Goal: Complete application form

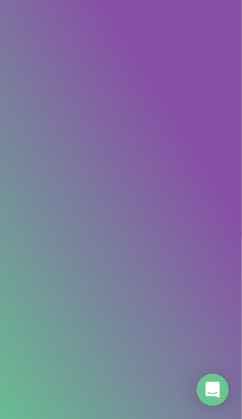
scroll to position [100, 30]
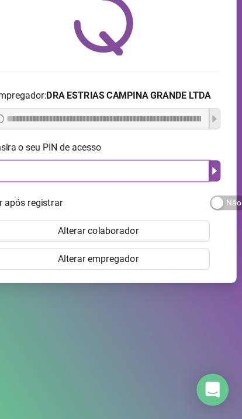
click at [33, 193] on input "text" at bounding box center [116, 202] width 195 height 19
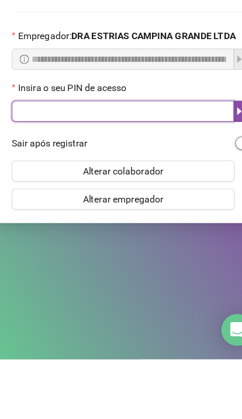
type input "*"
type input "*****"
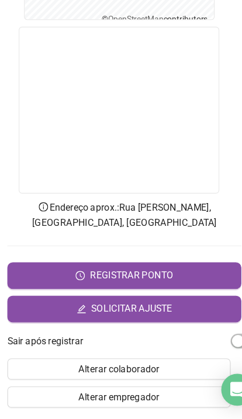
scroll to position [269, 4]
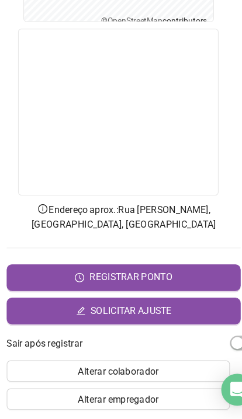
click at [159, 313] on button "SOLICITAR AJUSTE" at bounding box center [117, 324] width 204 height 23
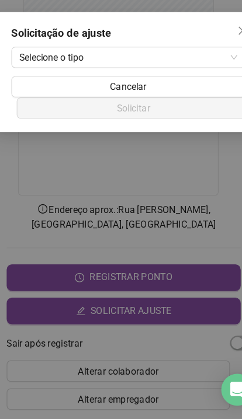
click at [186, 94] on span "Selecione o tipo" at bounding box center [121, 103] width 190 height 18
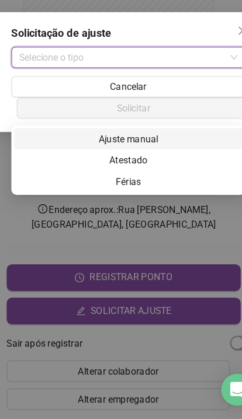
click at [165, 165] on div "Ajuste manual" at bounding box center [121, 174] width 200 height 19
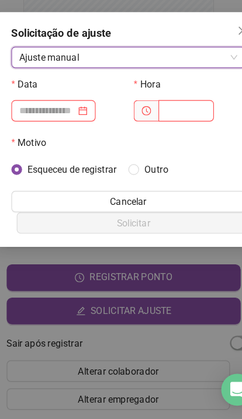
click at [44, 168] on label "Motivo" at bounding box center [38, 177] width 38 height 19
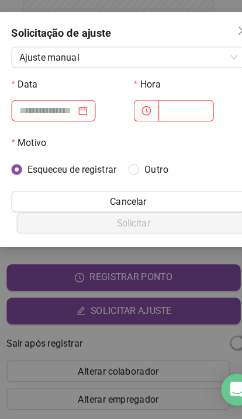
click at [43, 168] on label "Motivo" at bounding box center [38, 177] width 38 height 19
click at [27, 143] on input at bounding box center [50, 149] width 49 height 13
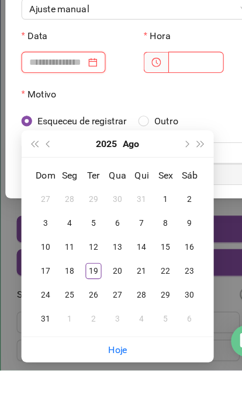
type input "**********"
click at [82, 325] on div "19" at bounding box center [82, 332] width 14 height 14
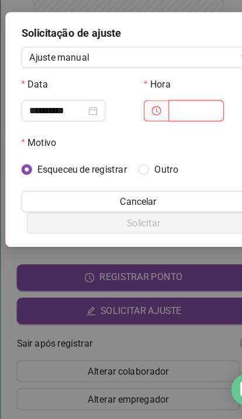
click at [162, 140] on input "text" at bounding box center [171, 149] width 48 height 19
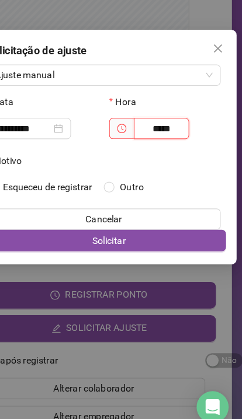
type input "*****"
click at [170, 238] on button "Solicitar" at bounding box center [125, 247] width 204 height 19
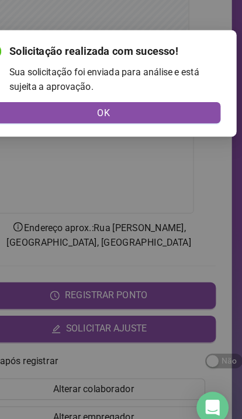
click at [30, 126] on button "OK" at bounding box center [121, 135] width 204 height 19
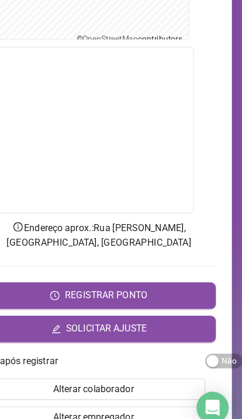
click at [148, 313] on button "SOLICITAR AJUSTE" at bounding box center [117, 324] width 204 height 23
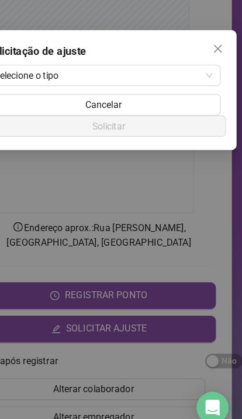
click at [30, 94] on span "Selecione o tipo" at bounding box center [121, 103] width 190 height 18
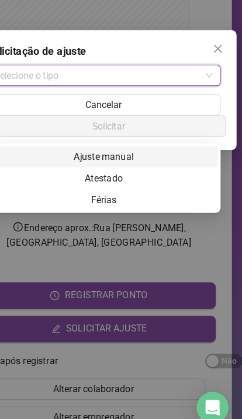
click at [32, 165] on div "Ajuste manual" at bounding box center [121, 174] width 200 height 19
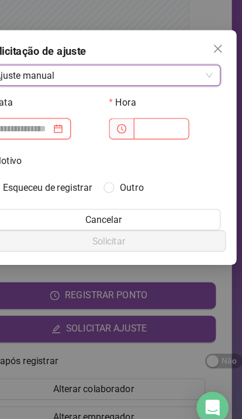
click at [34, 143] on input at bounding box center [50, 149] width 49 height 13
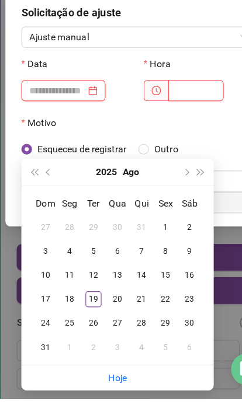
type input "**********"
click at [83, 325] on div "19" at bounding box center [82, 332] width 14 height 14
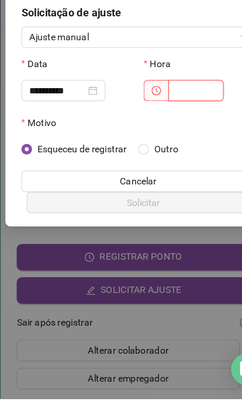
click at [167, 140] on input "text" at bounding box center [171, 149] width 48 height 19
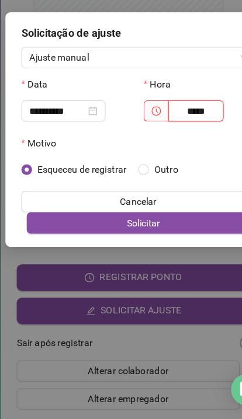
type input "*****"
click at [176, 238] on button "Solicitar" at bounding box center [125, 247] width 204 height 19
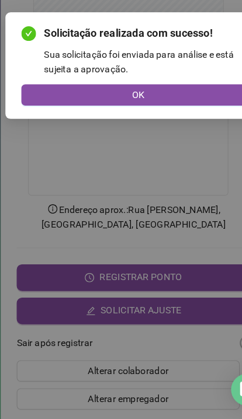
scroll to position [48, 0]
